Goal: Task Accomplishment & Management: Manage account settings

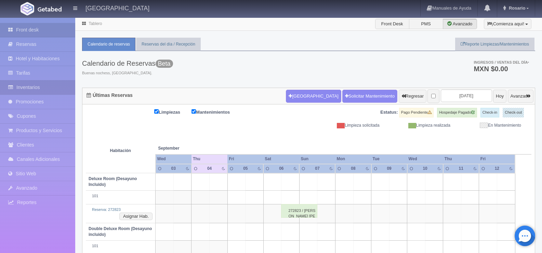
click at [53, 85] on link "Inventarios" at bounding box center [37, 87] width 75 height 14
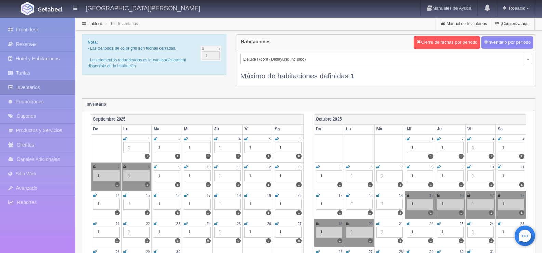
click at [216, 138] on icon at bounding box center [216, 139] width 4 height 4
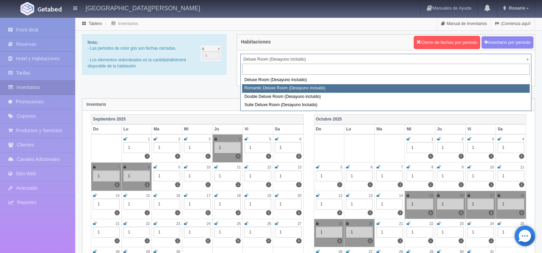
select select "625"
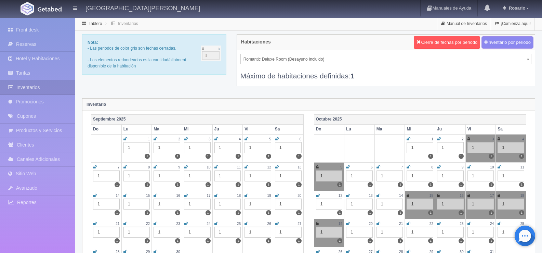
click at [216, 138] on icon at bounding box center [216, 139] width 4 height 4
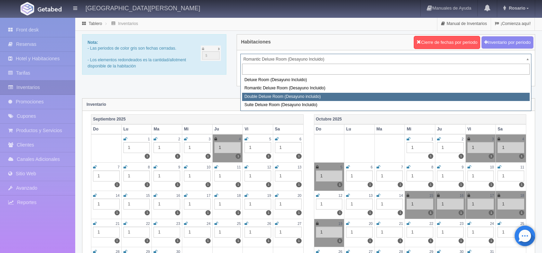
select select "627"
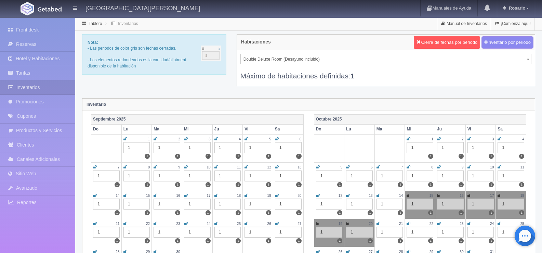
click at [217, 138] on icon at bounding box center [216, 139] width 4 height 4
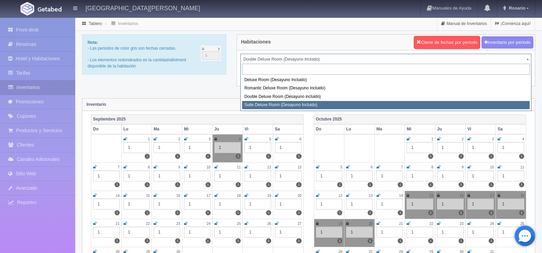
select select "628"
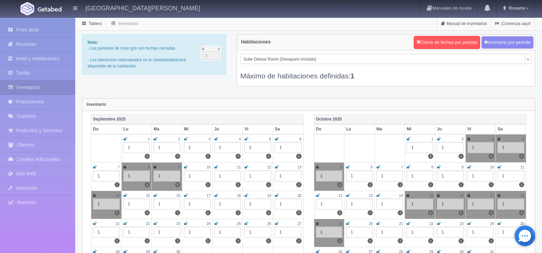
click at [216, 139] on icon at bounding box center [216, 139] width 4 height 4
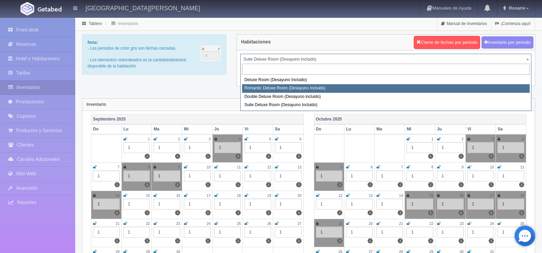
select select "625"
